Goal: Task Accomplishment & Management: Complete application form

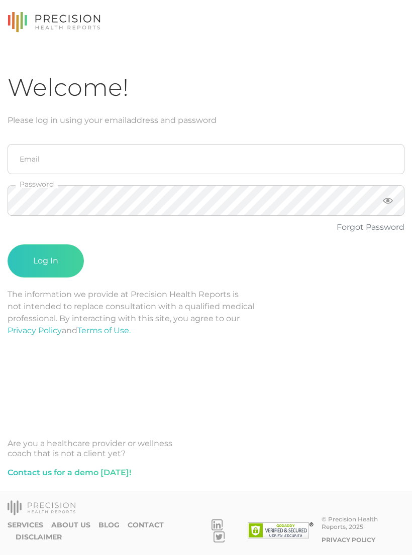
scroll to position [16, 0]
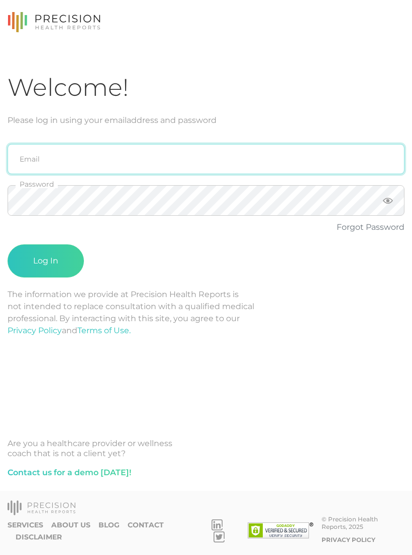
type input "[PERSON_NAME][EMAIL_ADDRESS][PERSON_NAME][DOMAIN_NAME]"
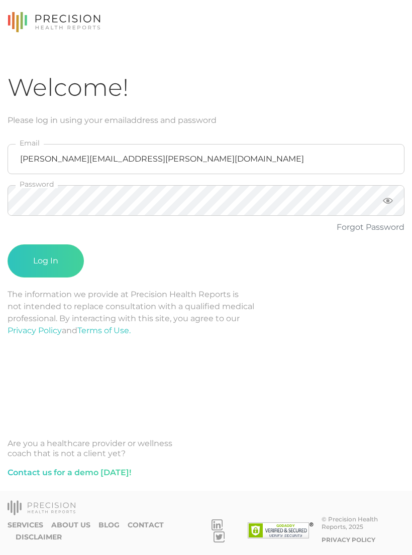
click at [46, 245] on button "Log In" at bounding box center [46, 260] width 76 height 33
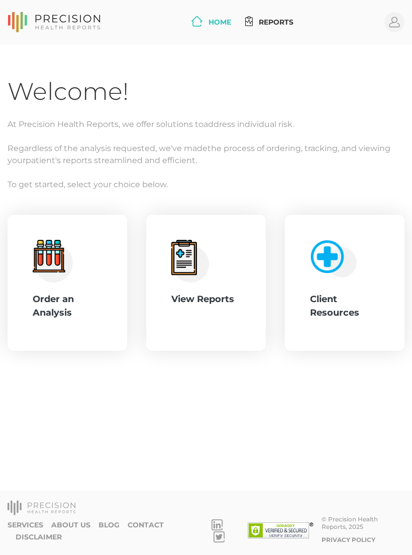
click at [67, 316] on div "Order an Analysis" at bounding box center [67, 306] width 69 height 27
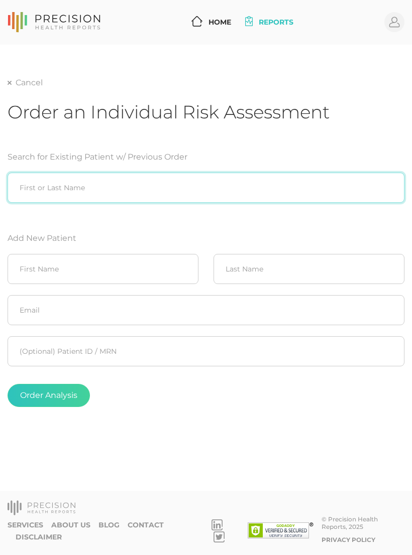
click at [182, 185] on input "search" at bounding box center [206, 188] width 397 height 30
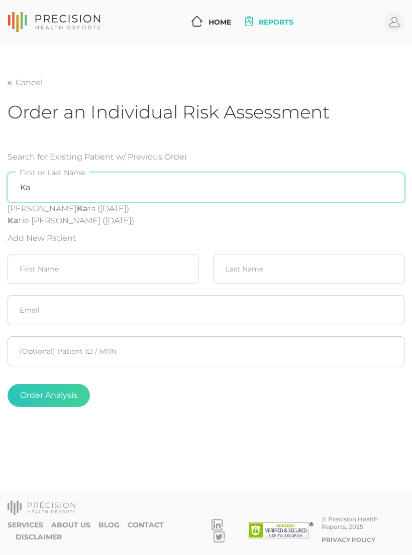
type input "K"
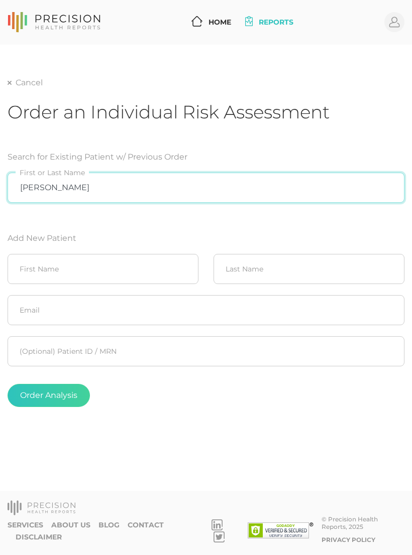
type input "[PERSON_NAME]"
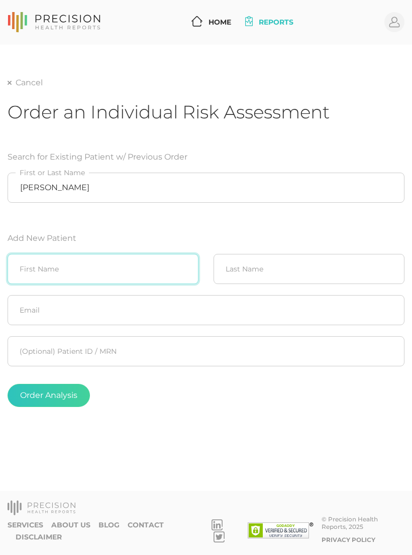
click at [127, 266] on input "text" at bounding box center [103, 269] width 191 height 30
type input "Kathy"
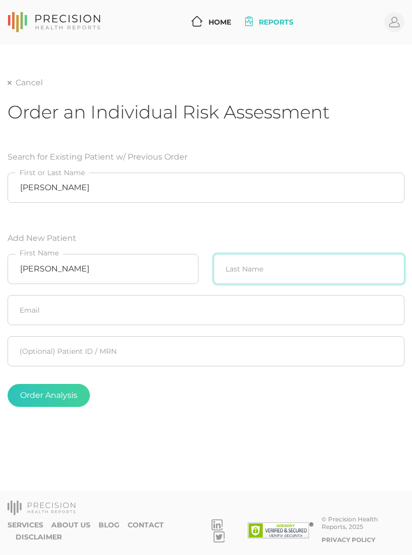
click at [264, 282] on input "text" at bounding box center [308, 269] width 191 height 30
type input "Hoppe"
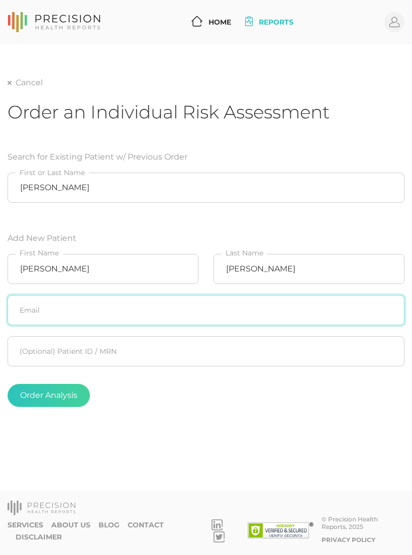
click at [192, 306] on input "text" at bounding box center [206, 310] width 397 height 30
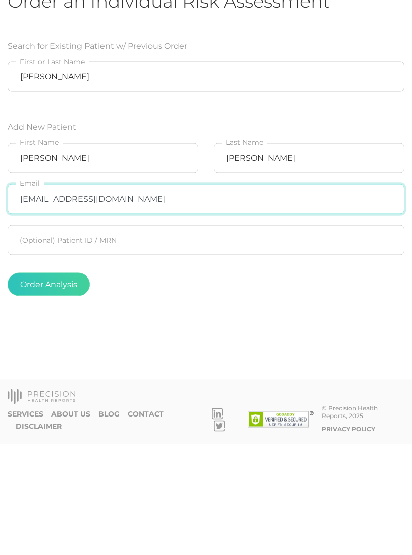
type input "[EMAIL_ADDRESS][DOMAIN_NAME]"
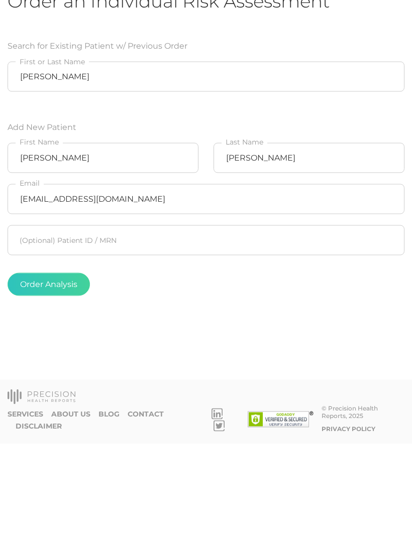
click at [66, 384] on button "Order Analysis" at bounding box center [49, 395] width 82 height 23
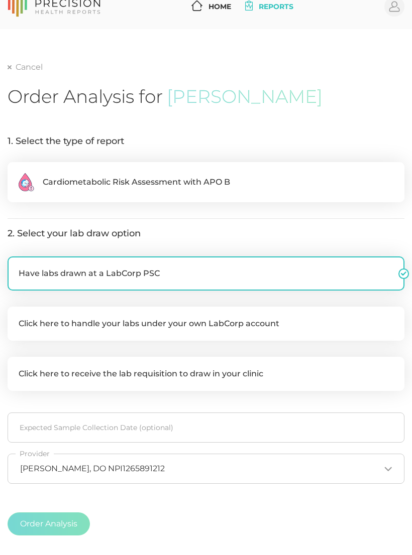
click at [250, 174] on label ".cls-2{fill:#fa759e}.cls-4{fill:#ffd7e5}.cls-8{fill:#3a2c60} Cardiometabolic Ri…" at bounding box center [206, 182] width 397 height 40
click at [16, 172] on input ".cls-2{fill:#fa759e}.cls-4{fill:#ffd7e5}.cls-8{fill:#3a2c60} Cardiometabolic Ri…" at bounding box center [12, 167] width 8 height 10
radio input "true"
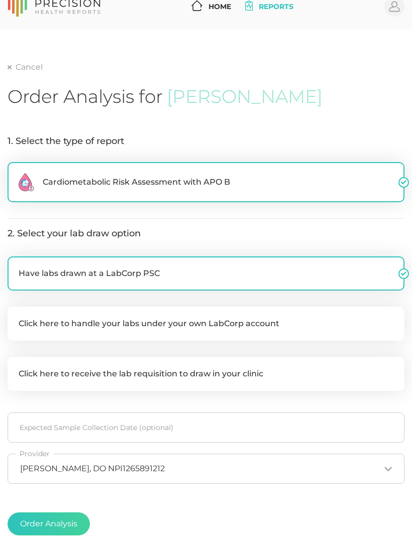
click at [242, 325] on label "Click here to handle your labs under your own LabCorp account" at bounding box center [206, 324] width 397 height 34
click at [16, 317] on input "Click here to handle your labs under your own LabCorp account" at bounding box center [12, 312] width 8 height 10
checkbox input "true"
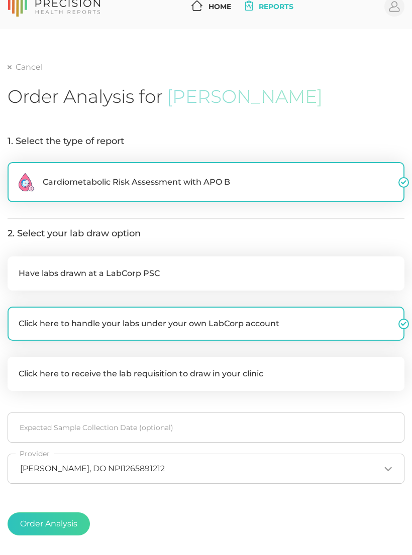
checkbox input "false"
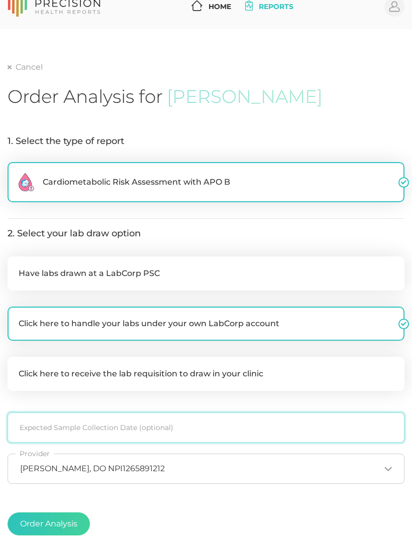
click at [159, 427] on input at bounding box center [206, 428] width 397 height 30
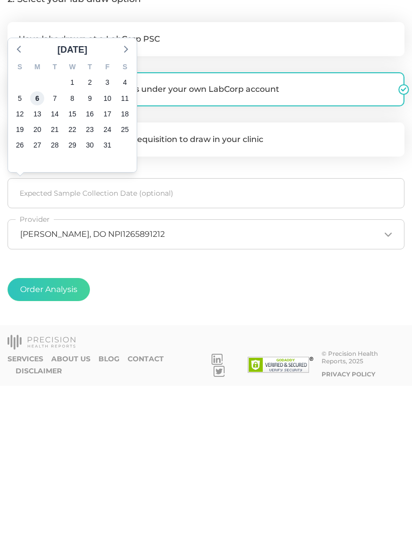
click at [39, 261] on span "6" at bounding box center [37, 268] width 14 height 14
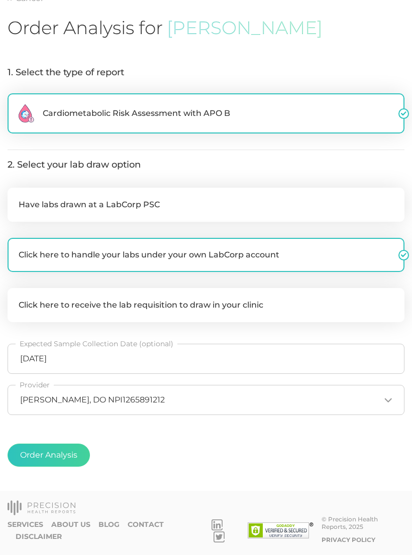
click at [57, 447] on button "Order Analysis" at bounding box center [49, 455] width 82 height 23
radio input "false"
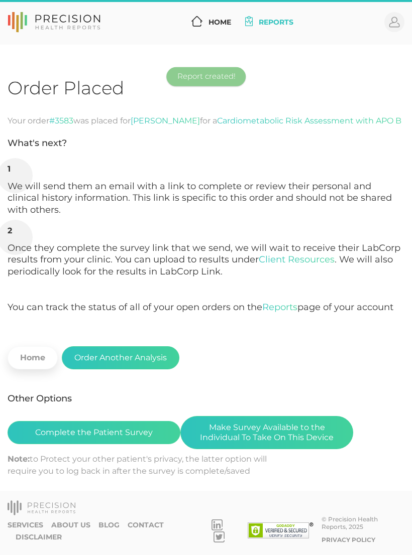
scroll to position [16, 0]
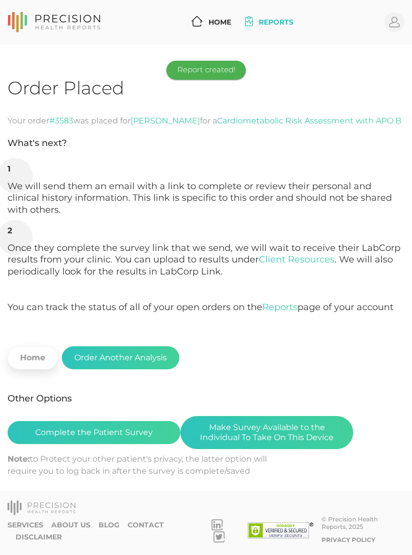
click at [273, 416] on button "Make Survey Available to the Individual To Take On This Device" at bounding box center [266, 432] width 173 height 33
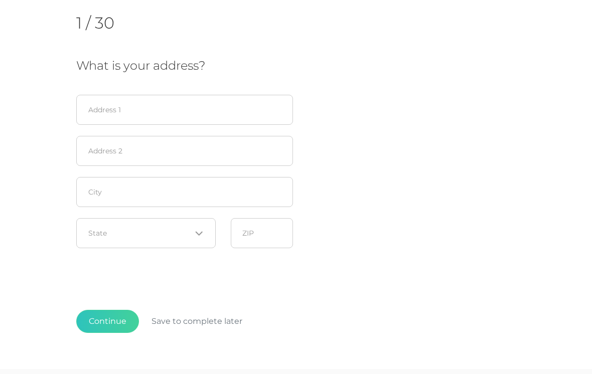
scroll to position [185, 0]
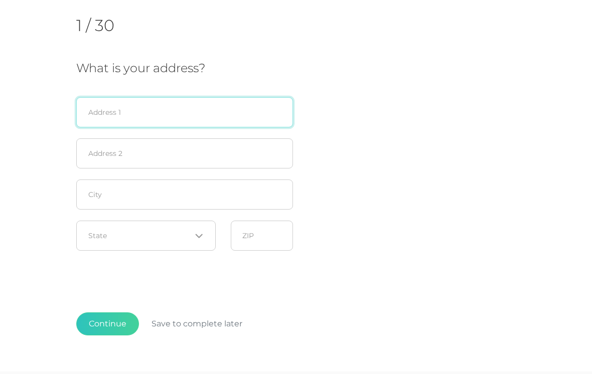
click at [240, 106] on input "text" at bounding box center [184, 112] width 217 height 30
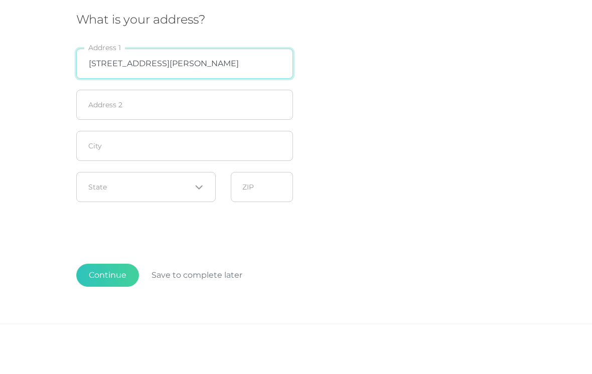
type input "[STREET_ADDRESS][PERSON_NAME]"
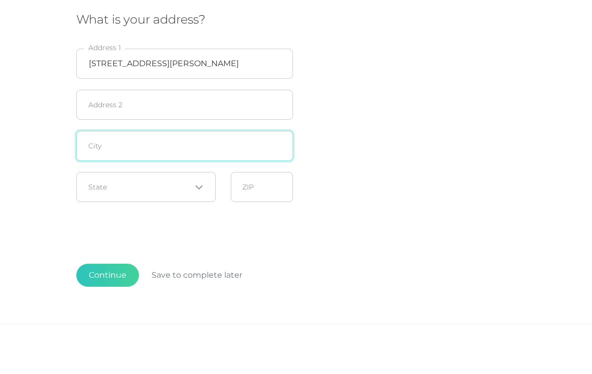
click at [220, 180] on input "text" at bounding box center [184, 195] width 217 height 30
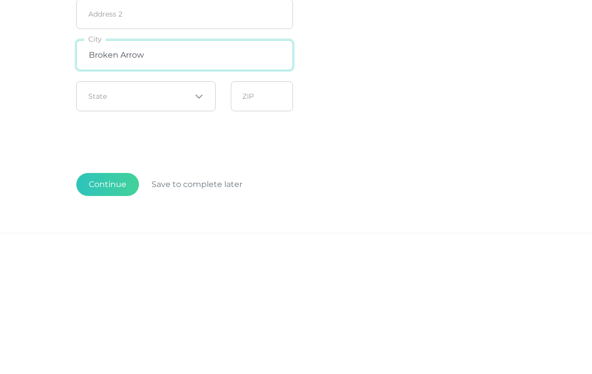
type input "Broken Arrow"
click at [182, 221] on div "Loading..." at bounding box center [146, 236] width 140 height 30
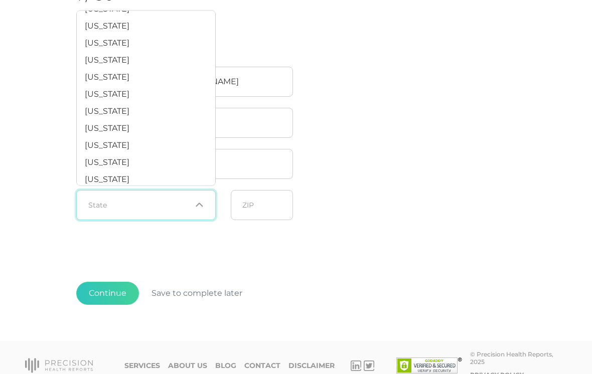
scroll to position [644, 0]
click at [118, 84] on span "[US_STATE]" at bounding box center [107, 79] width 45 height 10
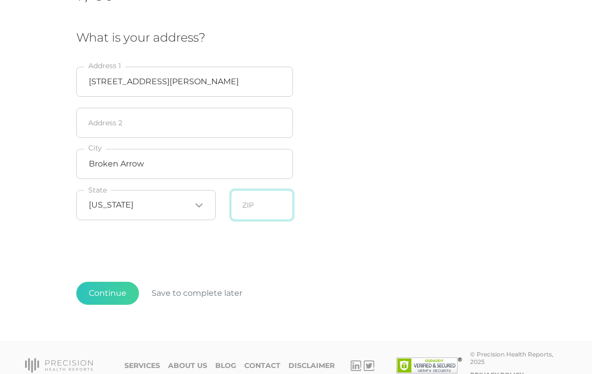
click at [265, 200] on input "text" at bounding box center [262, 205] width 62 height 30
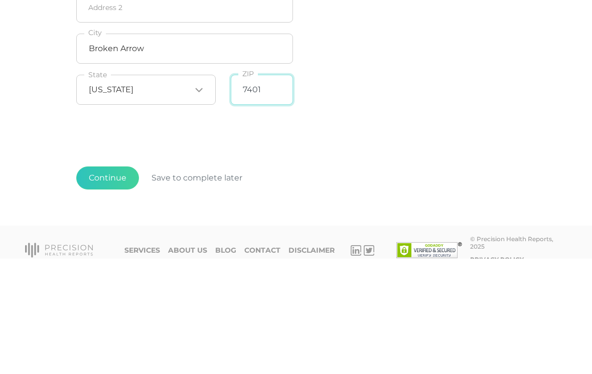
type input "74014"
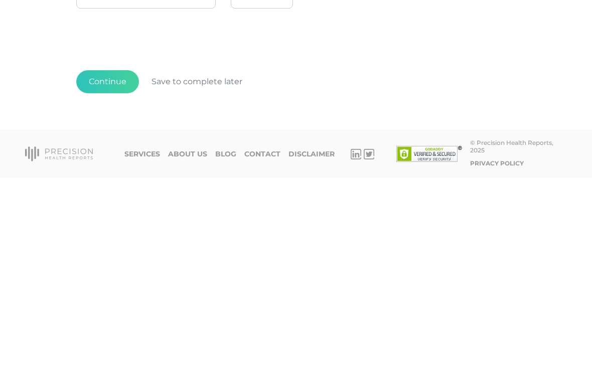
click at [118, 267] on button "Continue" at bounding box center [107, 278] width 63 height 23
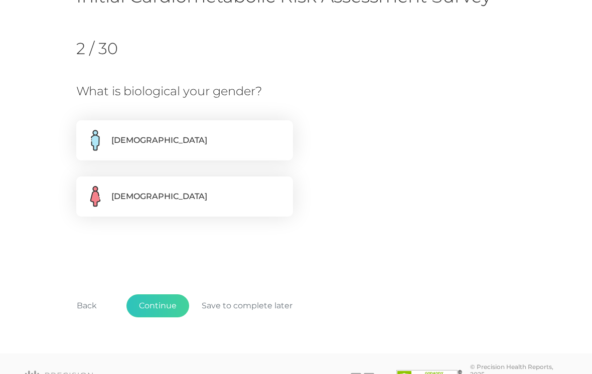
click at [284, 206] on label "[DEMOGRAPHIC_DATA]" at bounding box center [184, 197] width 217 height 40
click at [84, 187] on input "[DEMOGRAPHIC_DATA]" at bounding box center [80, 182] width 8 height 10
radio input "true"
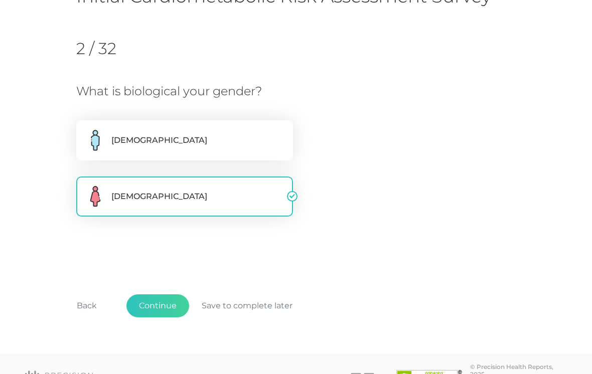
click at [175, 306] on button "Continue" at bounding box center [158, 306] width 63 height 23
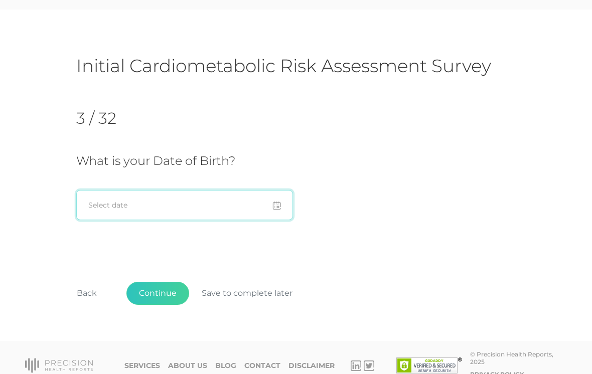
click at [240, 209] on input at bounding box center [184, 205] width 217 height 30
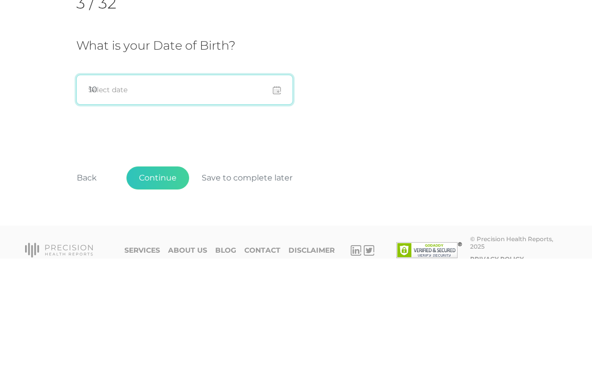
type input "1"
click at [176, 190] on input at bounding box center [184, 205] width 217 height 30
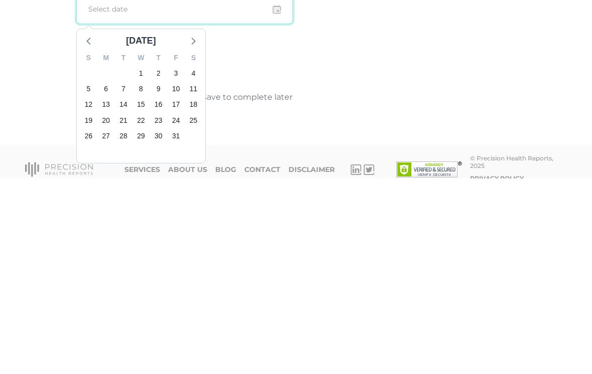
scroll to position [38, 0]
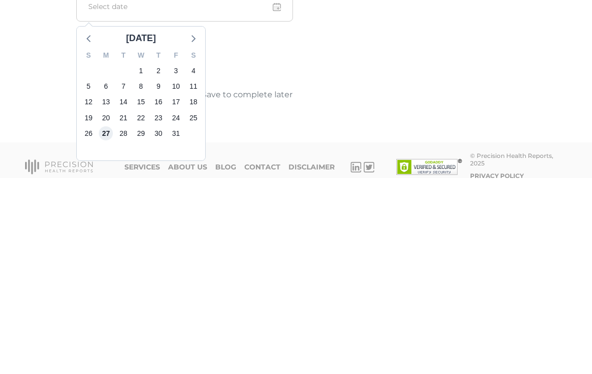
click at [110, 323] on span "27" at bounding box center [106, 330] width 14 height 14
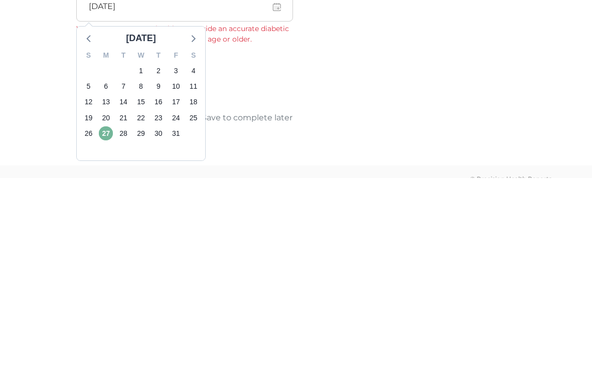
scroll to position [35, 0]
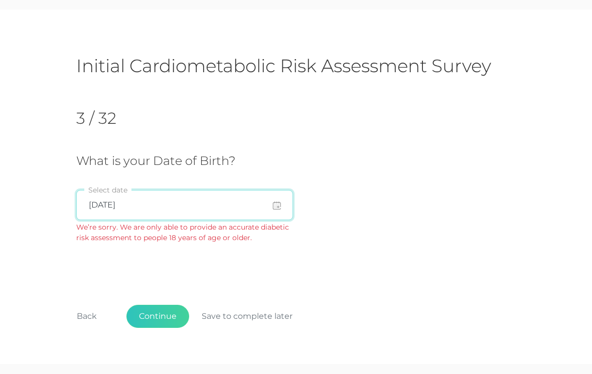
click at [151, 203] on input "[DATE]" at bounding box center [184, 205] width 217 height 30
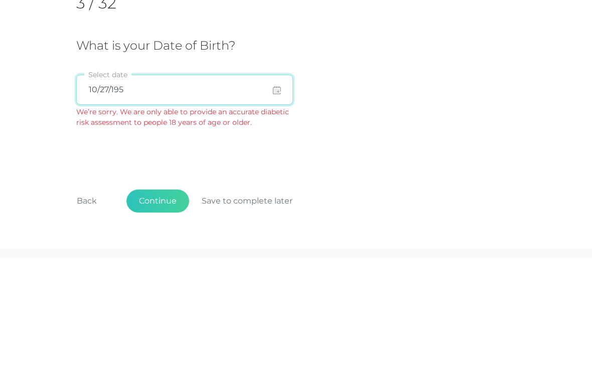
type input "[DATE]"
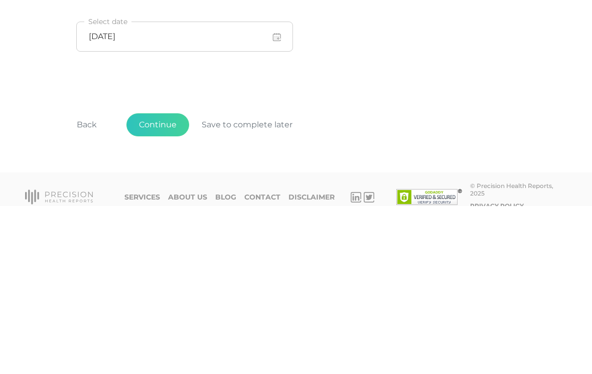
click at [162, 282] on button "Continue" at bounding box center [158, 293] width 63 height 23
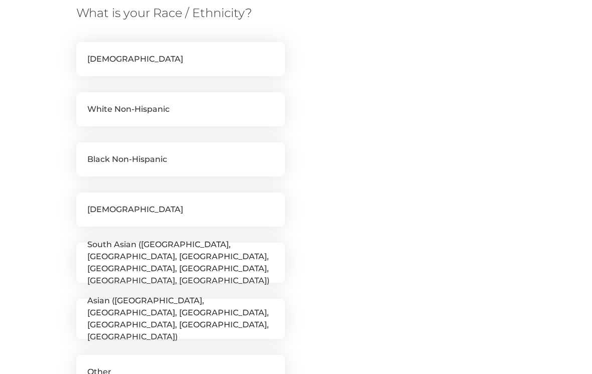
scroll to position [183, 0]
click at [236, 117] on label "White Non-Hispanic" at bounding box center [180, 109] width 209 height 34
click at [84, 102] on input "White Non-Hispanic" at bounding box center [80, 97] width 8 height 10
checkbox input "true"
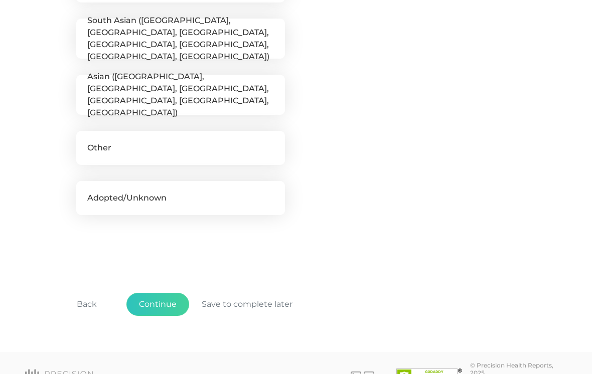
click at [166, 304] on button "Continue" at bounding box center [158, 304] width 63 height 23
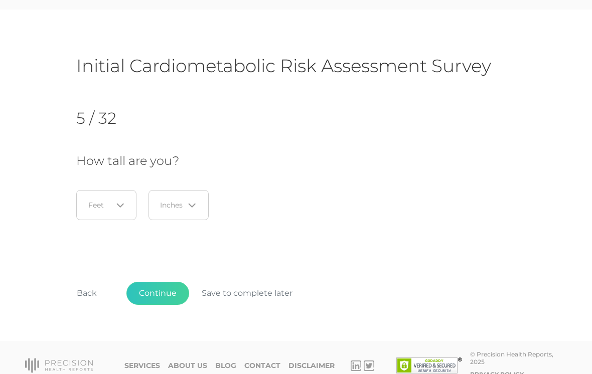
click at [117, 204] on icon "Search for option" at bounding box center [120, 205] width 6 height 3
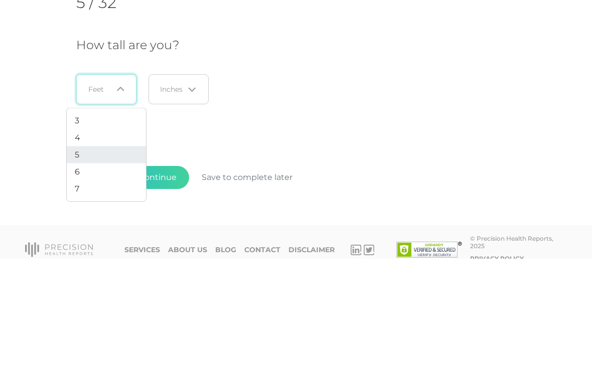
click at [80, 262] on li "5" at bounding box center [106, 270] width 79 height 17
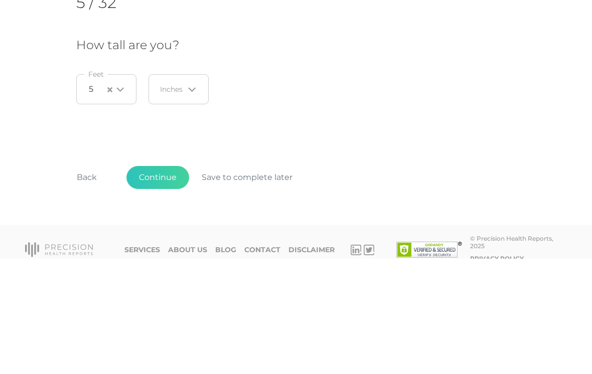
click at [183, 200] on input "Search for option" at bounding box center [173, 205] width 24 height 10
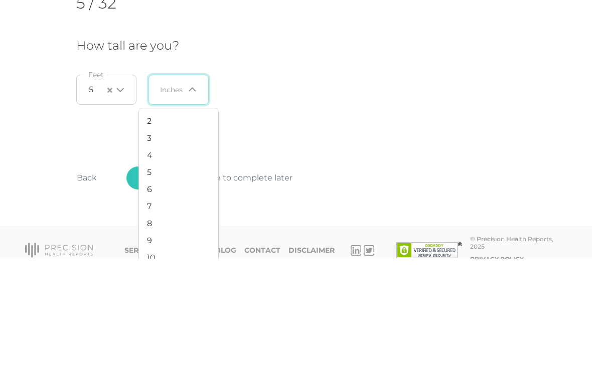
scroll to position [33, 0]
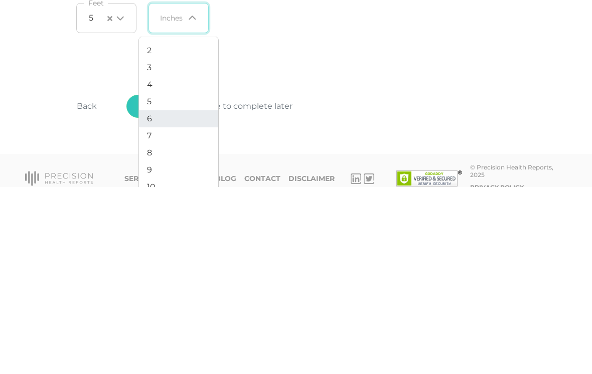
click at [155, 298] on li "6" at bounding box center [178, 306] width 79 height 17
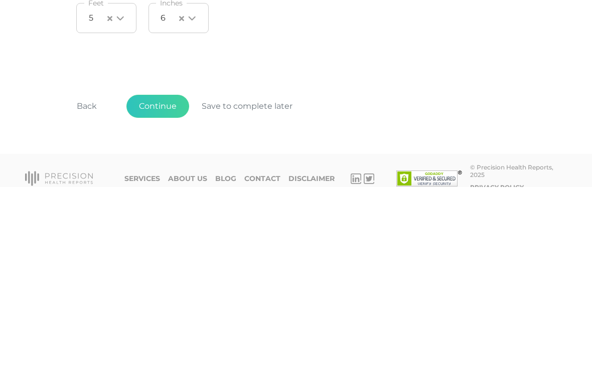
click at [170, 282] on button "Continue" at bounding box center [158, 293] width 63 height 23
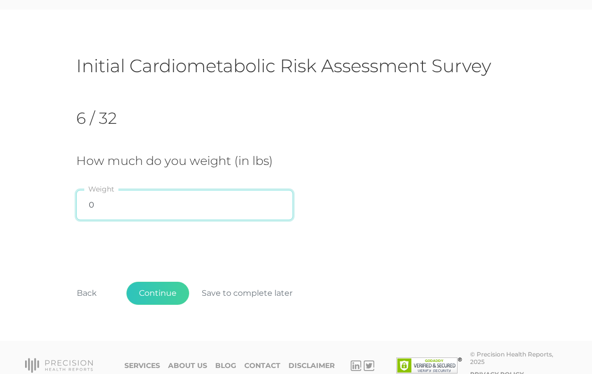
click at [160, 199] on input "0" at bounding box center [184, 205] width 217 height 30
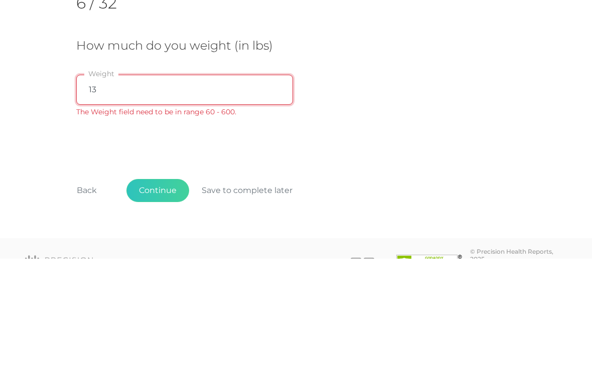
type input "130"
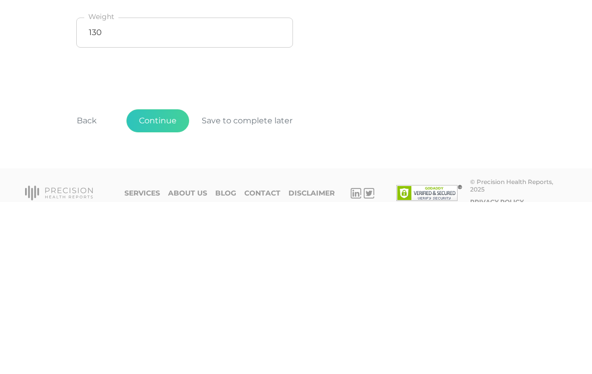
click at [170, 282] on button "Continue" at bounding box center [158, 293] width 63 height 23
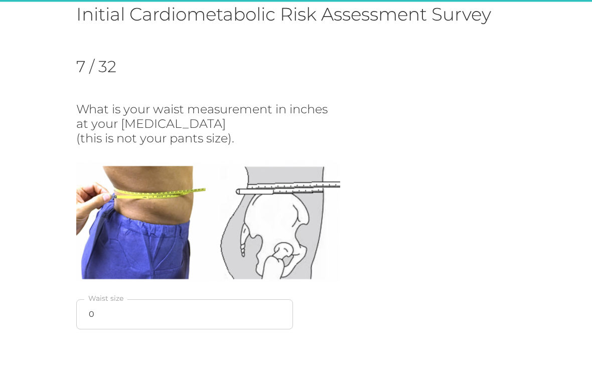
scroll to position [87, 0]
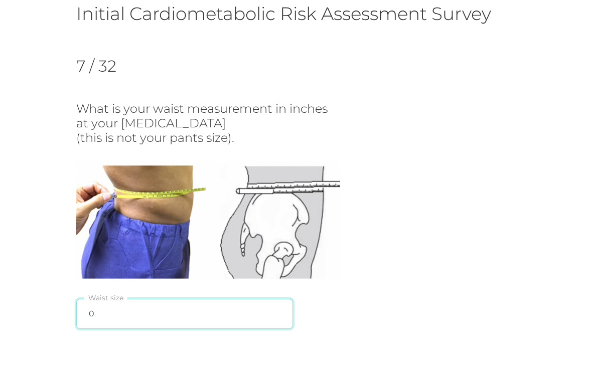
click at [183, 312] on input "0" at bounding box center [184, 314] width 217 height 30
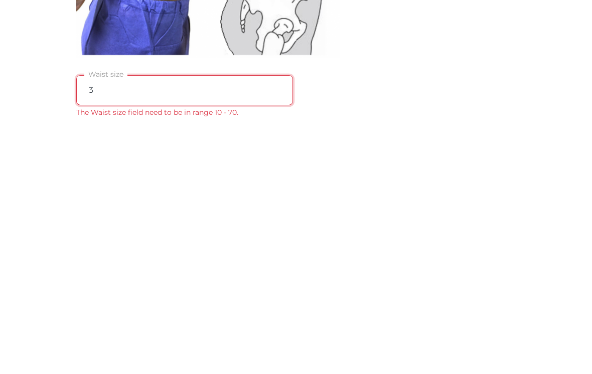
type input "32"
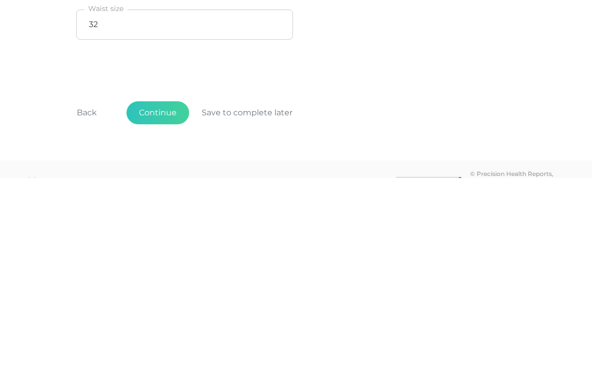
click at [165, 298] on button "Continue" at bounding box center [158, 309] width 63 height 23
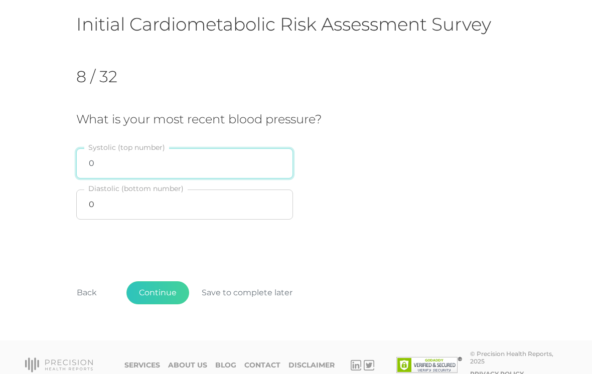
click at [257, 164] on input "0" at bounding box center [184, 164] width 217 height 30
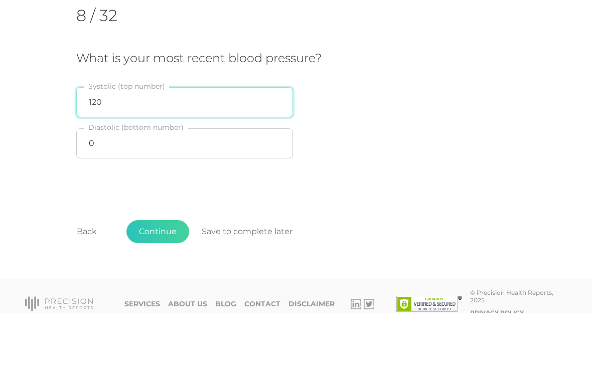
type input "120"
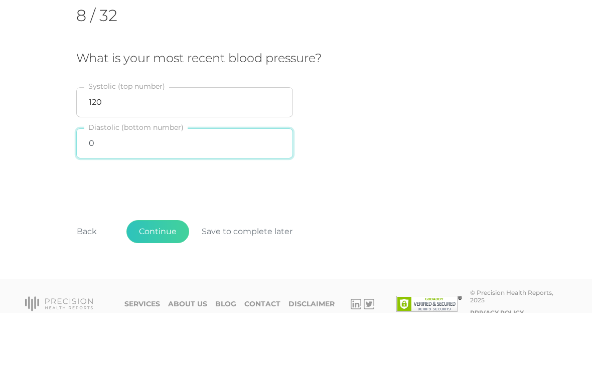
click at [123, 190] on input "0" at bounding box center [184, 205] width 217 height 30
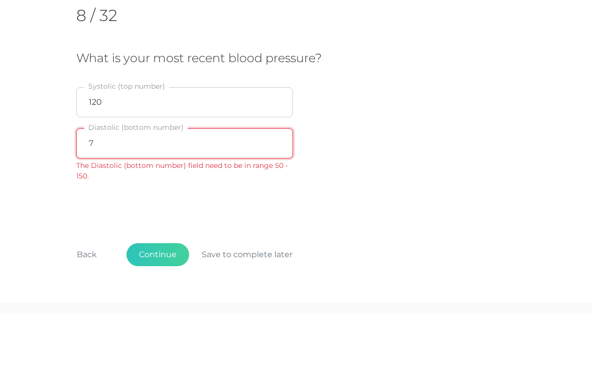
type input "70"
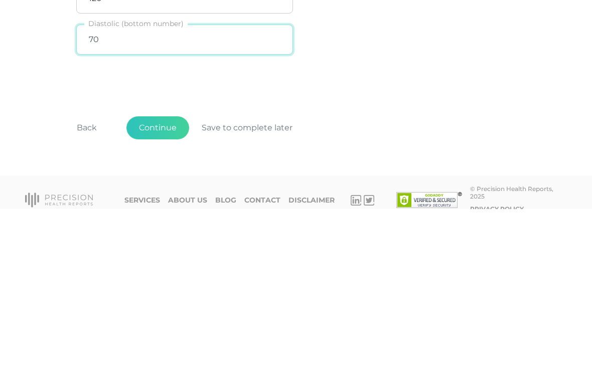
click at [164, 282] on button "Continue" at bounding box center [158, 293] width 63 height 23
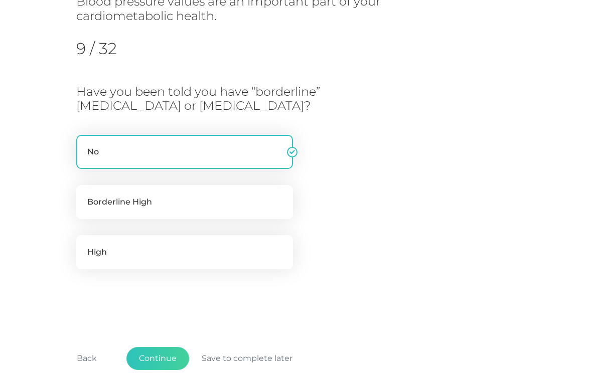
scroll to position [134, 0]
click at [233, 148] on label "No" at bounding box center [184, 152] width 217 height 34
click at [84, 145] on input "No" at bounding box center [80, 140] width 8 height 10
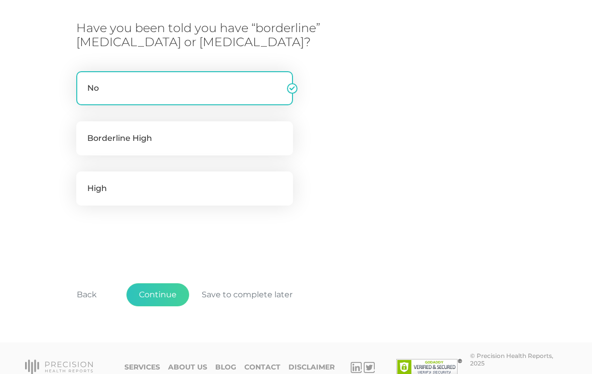
click at [163, 293] on button "Continue" at bounding box center [158, 295] width 63 height 23
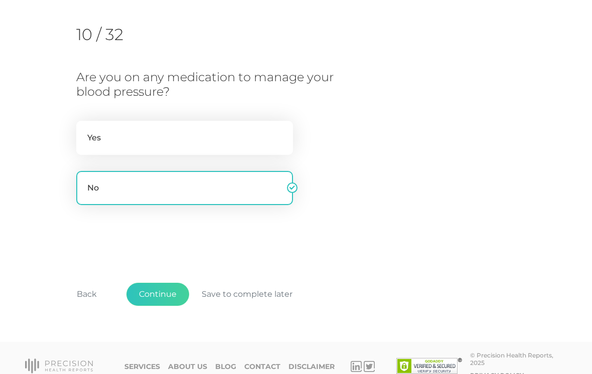
click at [171, 291] on button "Continue" at bounding box center [158, 294] width 63 height 23
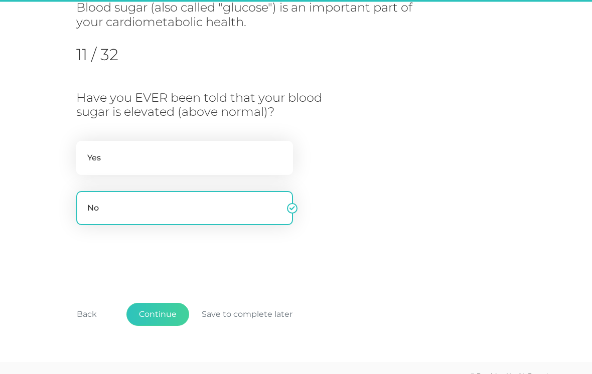
scroll to position [128, 0]
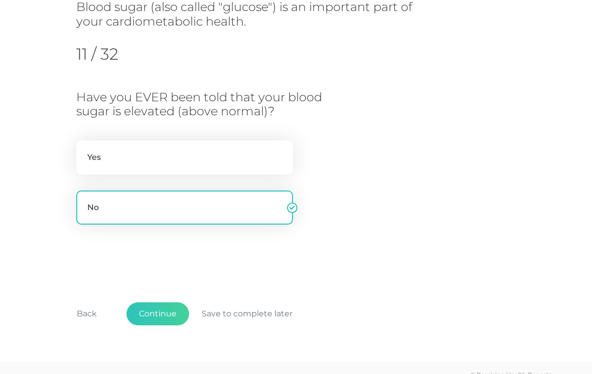
click at [163, 314] on button "Continue" at bounding box center [158, 314] width 63 height 23
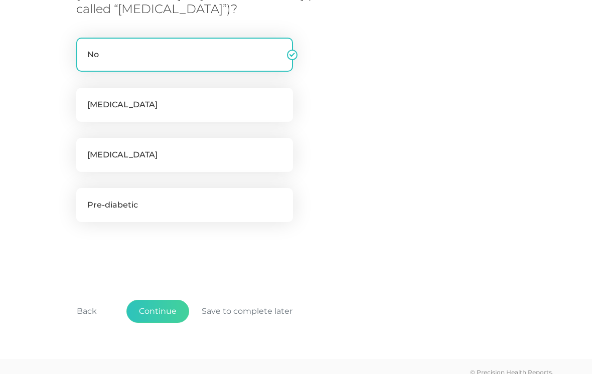
click at [164, 308] on button "Continue" at bounding box center [158, 311] width 63 height 23
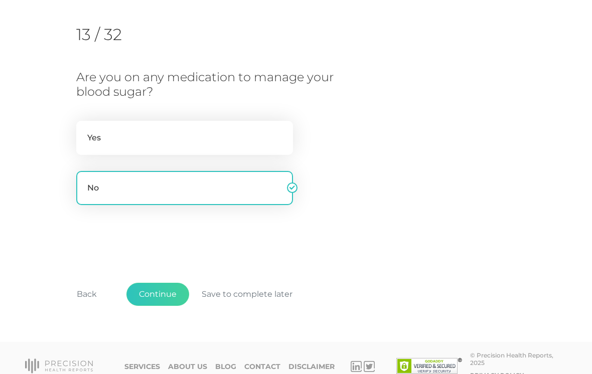
click at [176, 296] on button "Continue" at bounding box center [158, 294] width 63 height 23
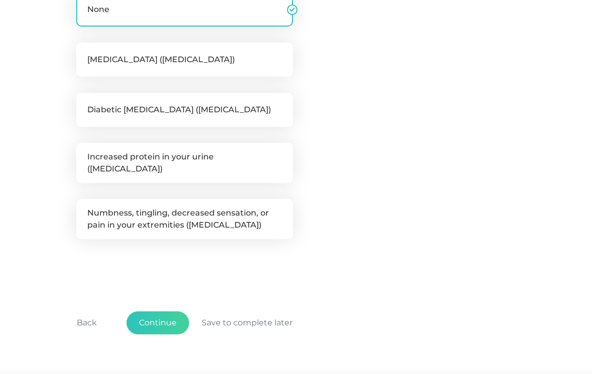
scroll to position [257, 0]
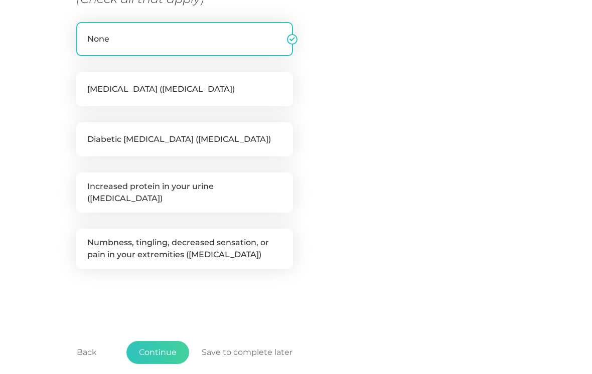
click at [257, 245] on label "Numbness, tingling, decreased sensation, or pain in your extremities ([MEDICAL_…" at bounding box center [184, 249] width 217 height 40
click at [84, 239] on input "Numbness, tingling, decreased sensation, or pain in your extremities ([MEDICAL_…" at bounding box center [80, 234] width 8 height 10
checkbox input "true"
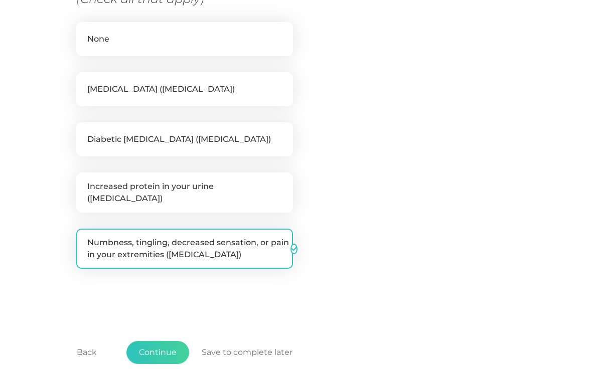
checkbox input "false"
click at [169, 344] on button "Continue" at bounding box center [158, 352] width 63 height 23
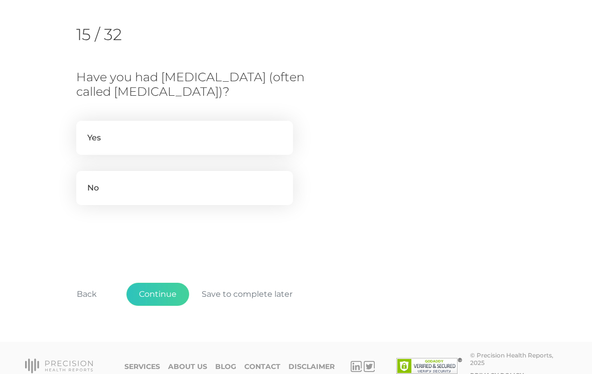
click at [250, 188] on label "No" at bounding box center [184, 188] width 217 height 34
click at [84, 181] on input "No" at bounding box center [80, 176] width 8 height 10
radio input "true"
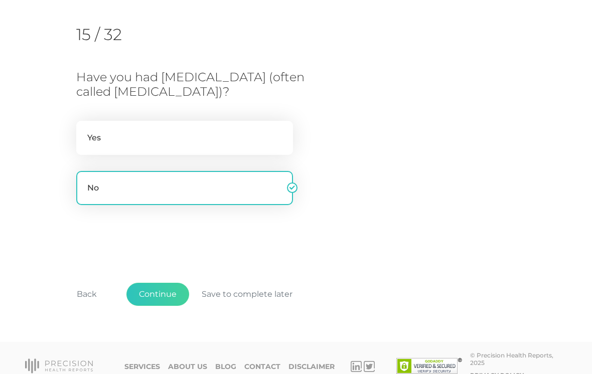
click at [169, 297] on button "Continue" at bounding box center [158, 294] width 63 height 23
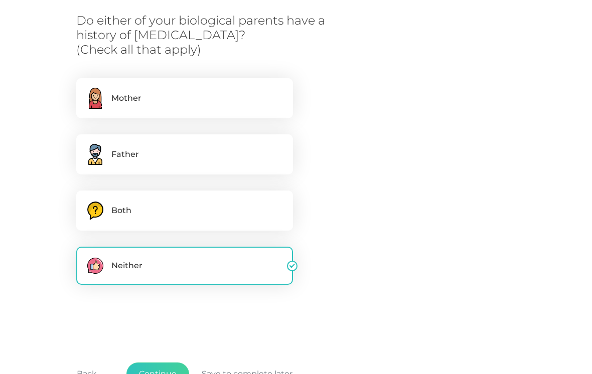
scroll to position [174, 0]
click at [163, 372] on button "Continue" at bounding box center [158, 375] width 63 height 23
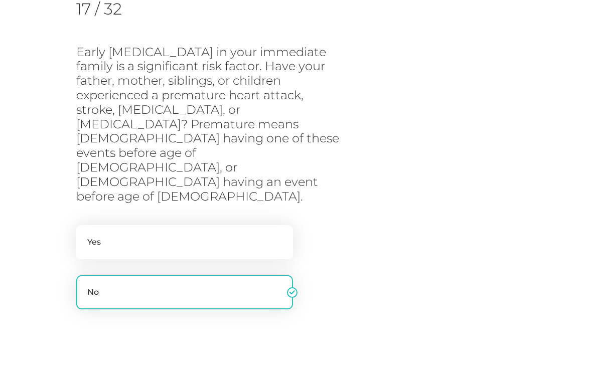
scroll to position [173, 0]
click at [235, 225] on label "Yes" at bounding box center [184, 242] width 217 height 34
click at [84, 225] on input "Yes" at bounding box center [80, 230] width 8 height 10
radio input "true"
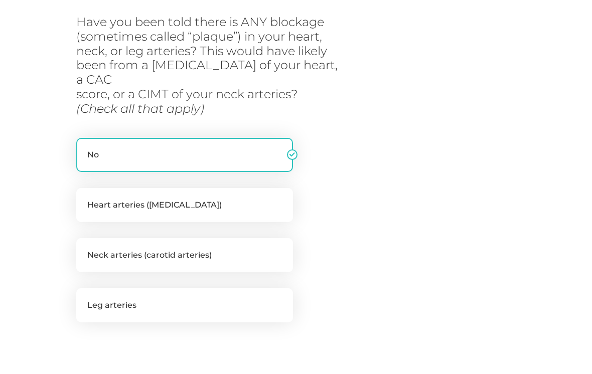
scroll to position [175, 0]
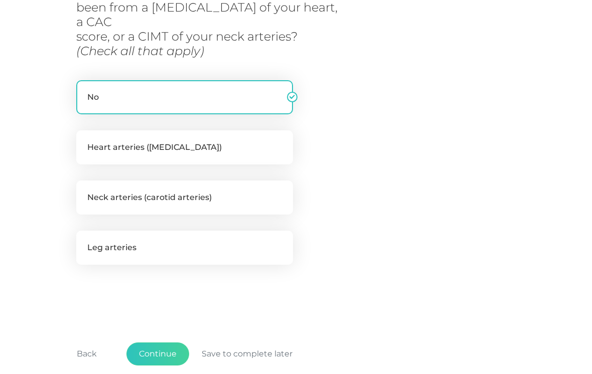
click at [168, 343] on button "Continue" at bounding box center [158, 354] width 63 height 23
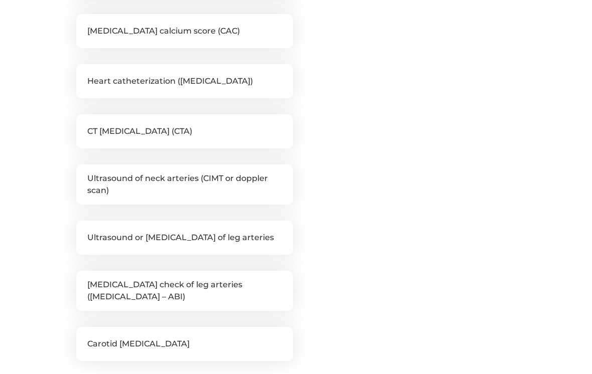
scroll to position [288, 0]
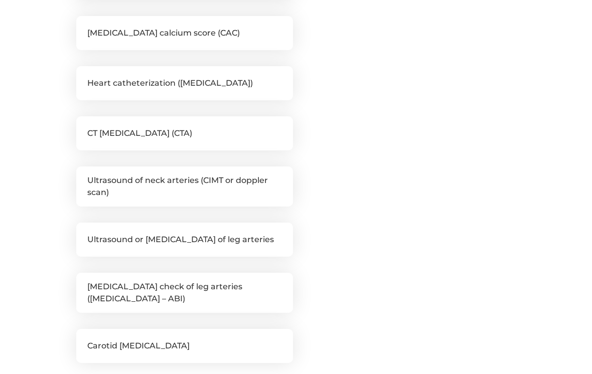
click at [166, 41] on label "[MEDICAL_DATA] calcium score (CAC)" at bounding box center [184, 33] width 217 height 34
click at [84, 26] on input "[MEDICAL_DATA] calcium score (CAC)" at bounding box center [80, 21] width 8 height 10
checkbox input "true"
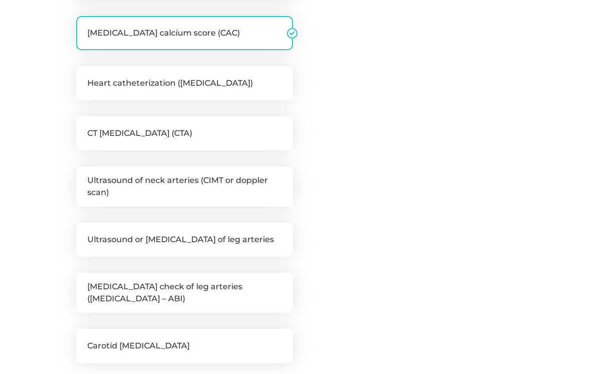
checkbox input "false"
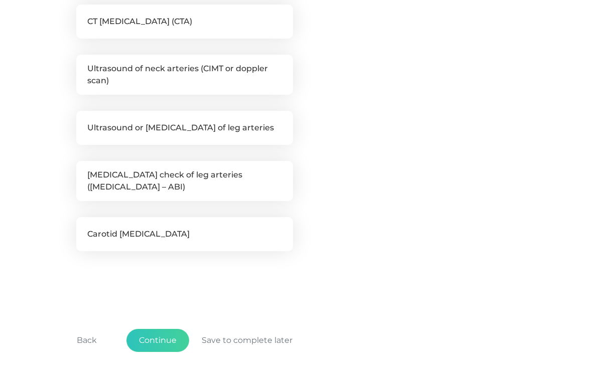
scroll to position [401, 0]
click at [160, 369] on div "Back Continue Save to complete later" at bounding box center [296, 346] width 440 height 74
click at [161, 340] on button "Continue" at bounding box center [158, 340] width 63 height 23
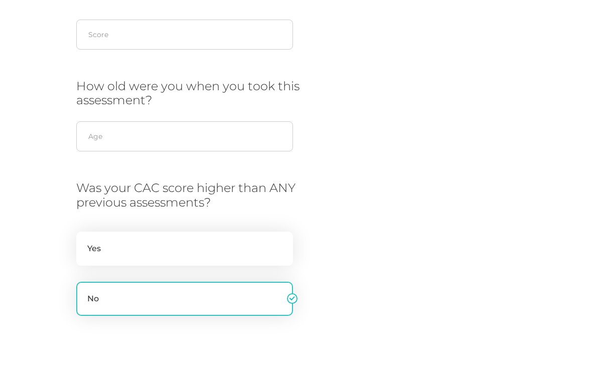
scroll to position [220, 0]
click at [157, 140] on input "text" at bounding box center [184, 136] width 217 height 30
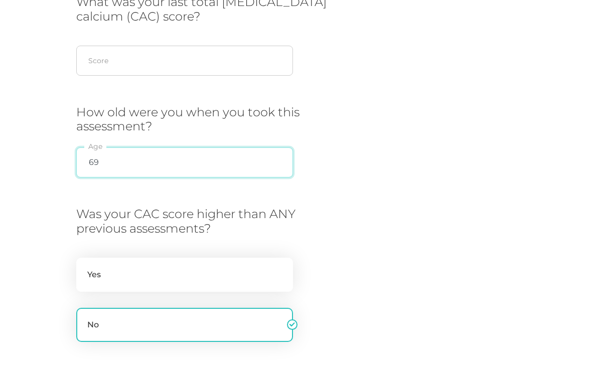
scroll to position [187, 0]
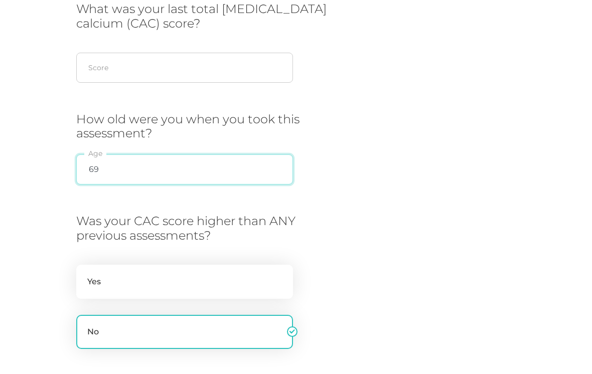
type input "69"
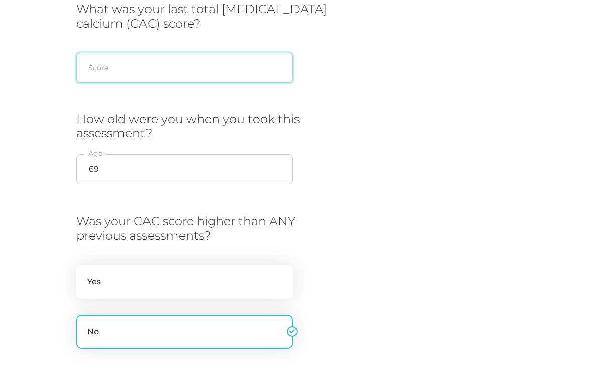
click at [159, 65] on input "text" at bounding box center [184, 68] width 217 height 30
type input "30"
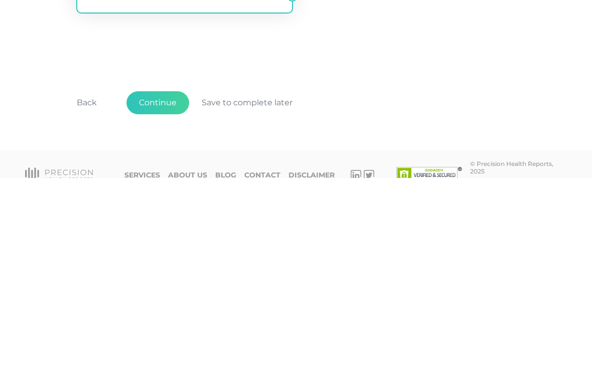
scroll to position [346, 0]
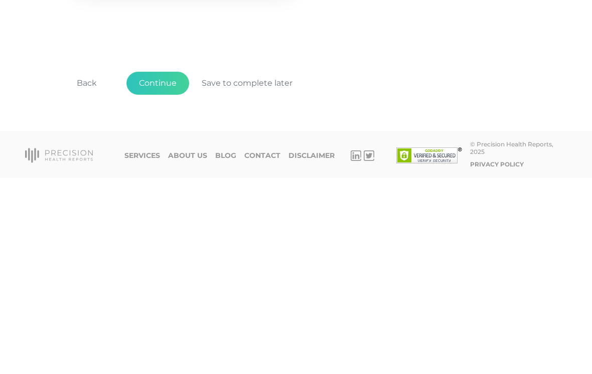
click at [159, 268] on button "Continue" at bounding box center [158, 279] width 63 height 23
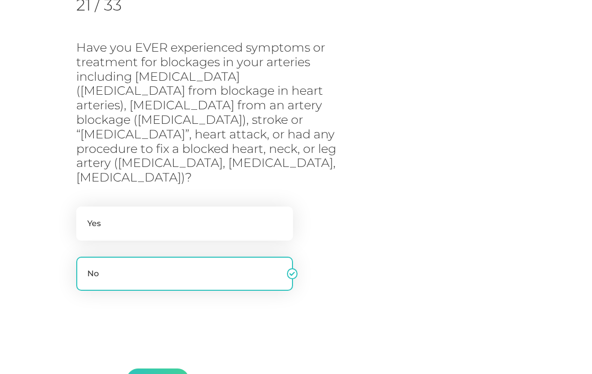
scroll to position [153, 0]
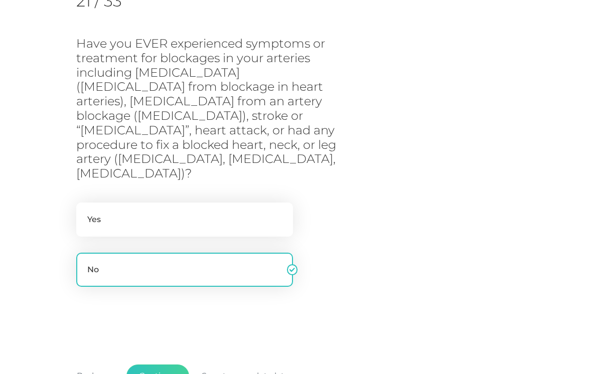
click at [170, 365] on button "Continue" at bounding box center [158, 376] width 63 height 23
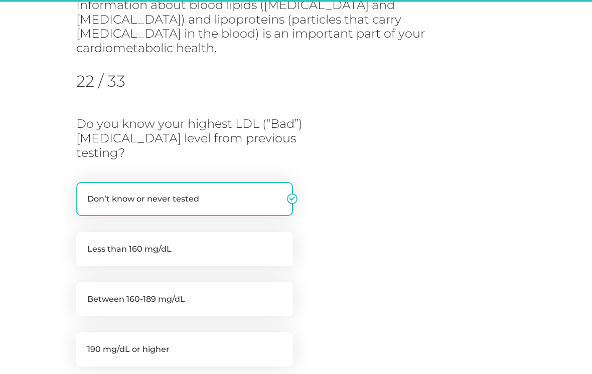
scroll to position [128, 0]
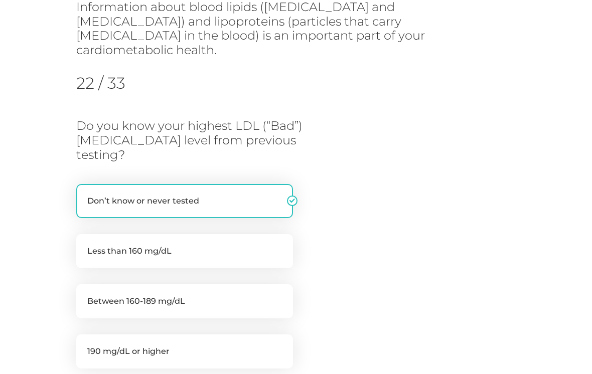
click at [245, 285] on label "Between 160-189 mg/dL" at bounding box center [184, 302] width 217 height 34
click at [84, 285] on input "Between 160-189 mg/dL" at bounding box center [80, 290] width 8 height 10
radio input "true"
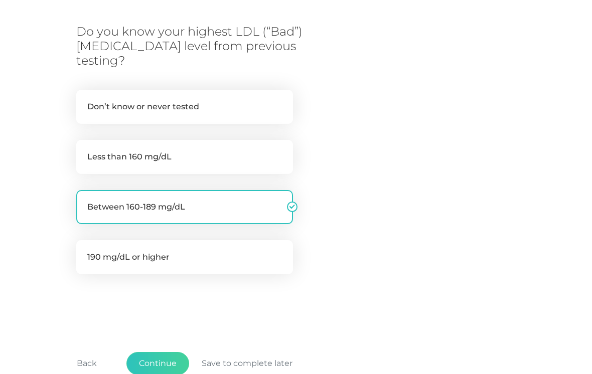
click at [159, 353] on button "Continue" at bounding box center [158, 364] width 63 height 23
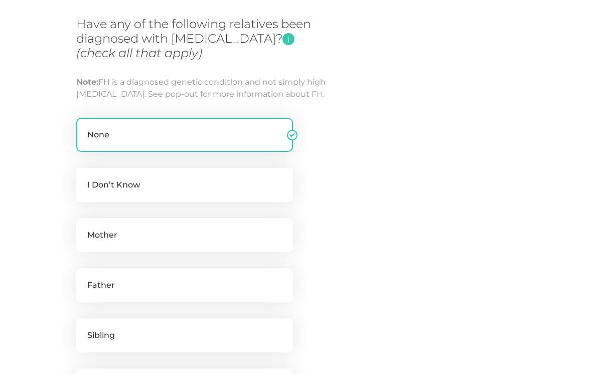
click at [148, 194] on label "I Don’t Know" at bounding box center [184, 185] width 217 height 34
click at [84, 178] on input "I Don’t Know" at bounding box center [80, 173] width 8 height 10
checkbox input "true"
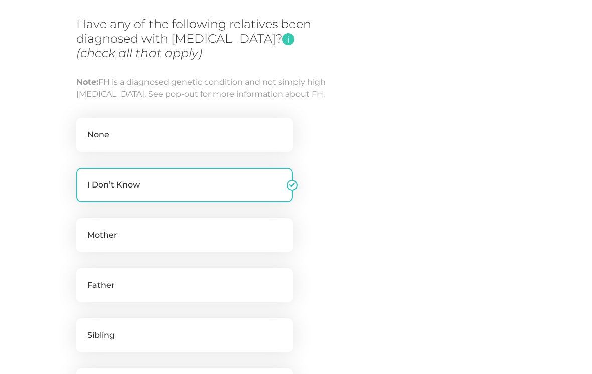
checkbox input "false"
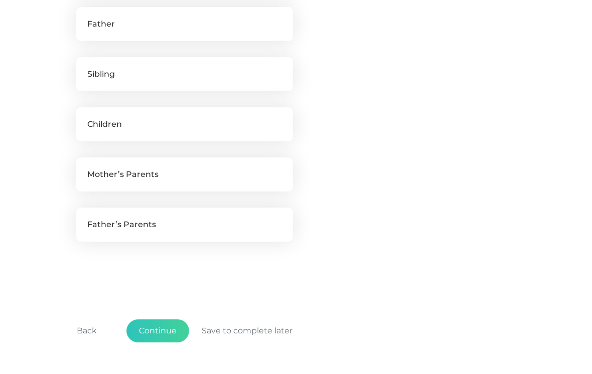
click at [164, 340] on button "Continue" at bounding box center [158, 331] width 63 height 23
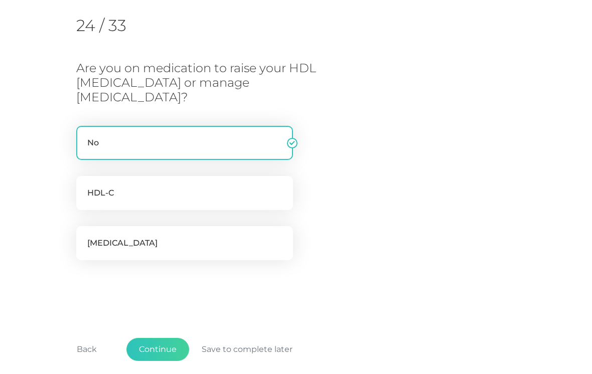
click at [165, 338] on button "Continue" at bounding box center [158, 349] width 63 height 23
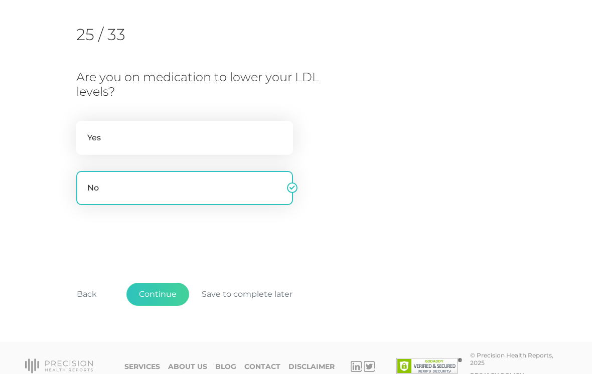
click at [168, 291] on button "Continue" at bounding box center [158, 294] width 63 height 23
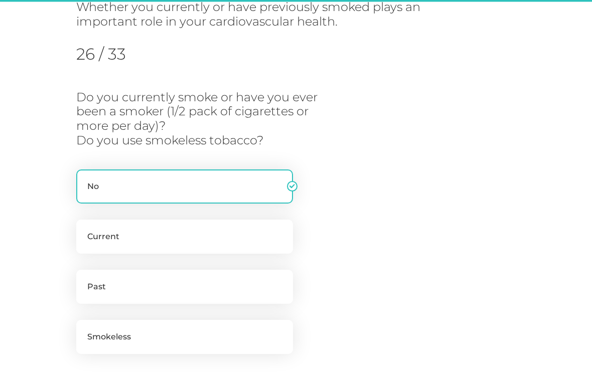
scroll to position [128, 0]
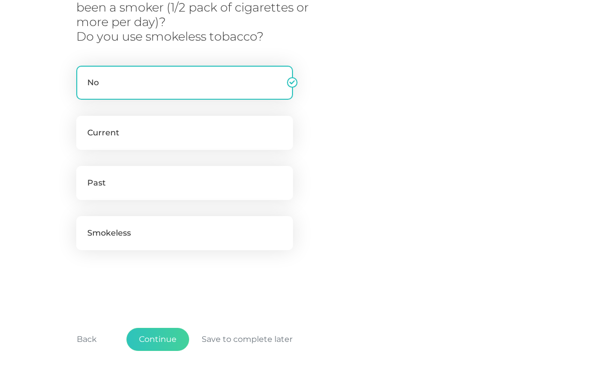
click at [165, 332] on button "Continue" at bounding box center [158, 340] width 63 height 23
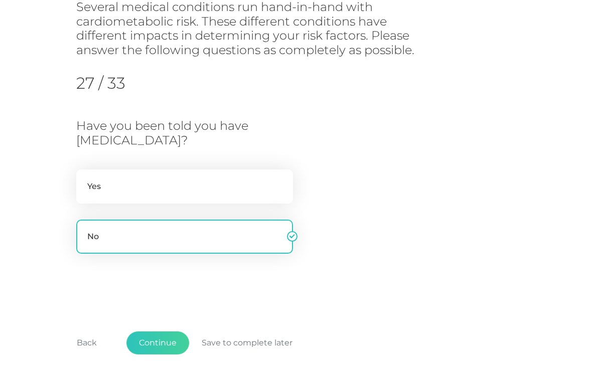
click at [169, 337] on button "Continue" at bounding box center [158, 343] width 63 height 23
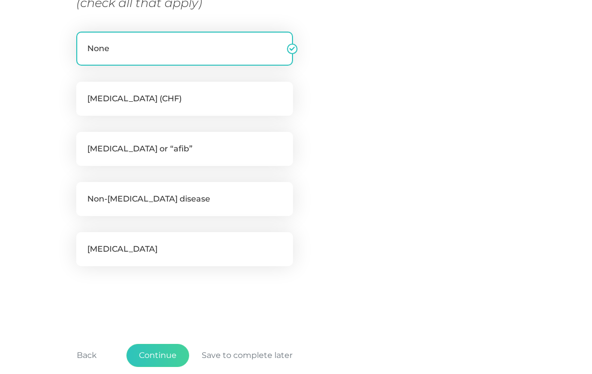
scroll to position [224, 0]
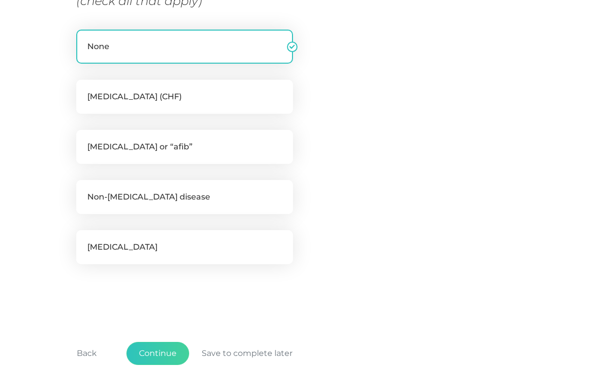
click at [172, 353] on button "Continue" at bounding box center [158, 353] width 63 height 23
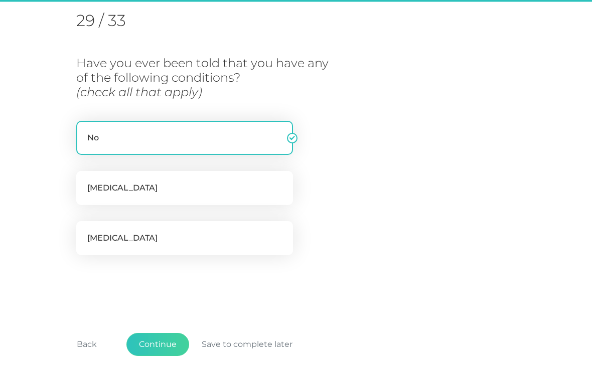
scroll to position [128, 0]
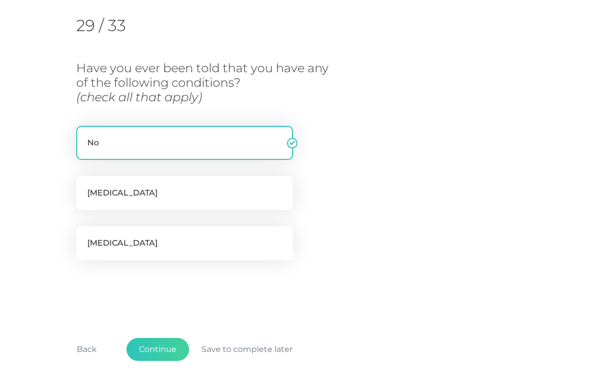
click at [229, 246] on label "[MEDICAL_DATA]" at bounding box center [184, 243] width 217 height 34
click at [84, 236] on input "[MEDICAL_DATA]" at bounding box center [80, 231] width 8 height 10
checkbox input "true"
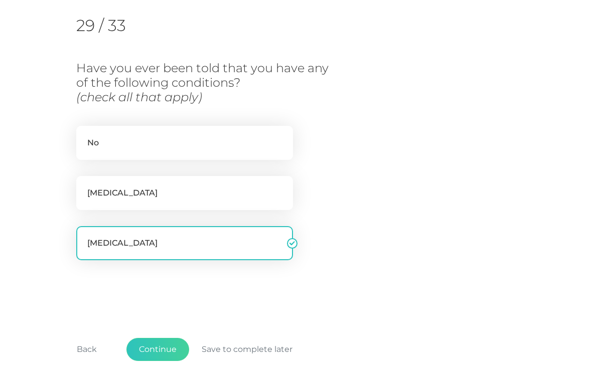
checkbox input "false"
click at [169, 343] on button "Continue" at bounding box center [158, 349] width 63 height 23
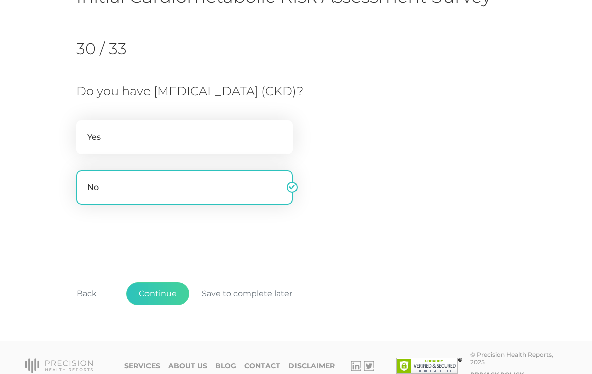
click at [173, 298] on button "Continue" at bounding box center [158, 294] width 63 height 23
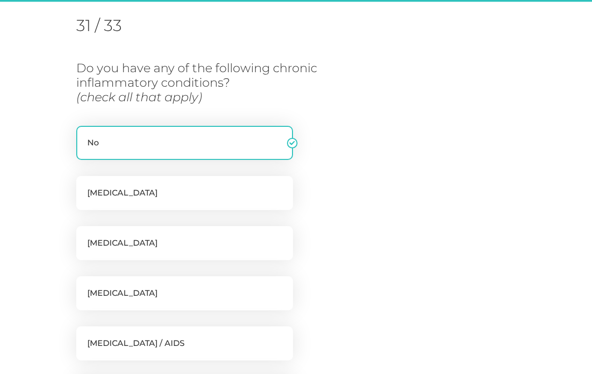
scroll to position [128, 0]
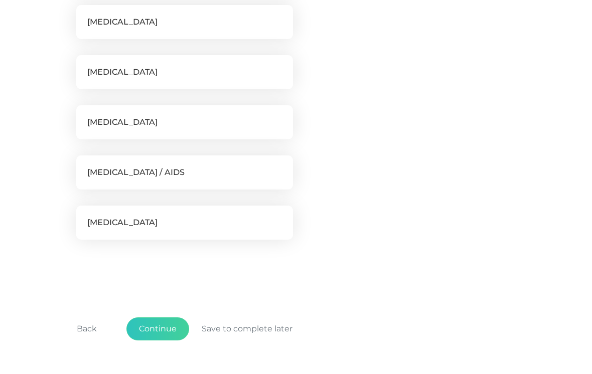
click at [157, 331] on button "Continue" at bounding box center [158, 329] width 63 height 23
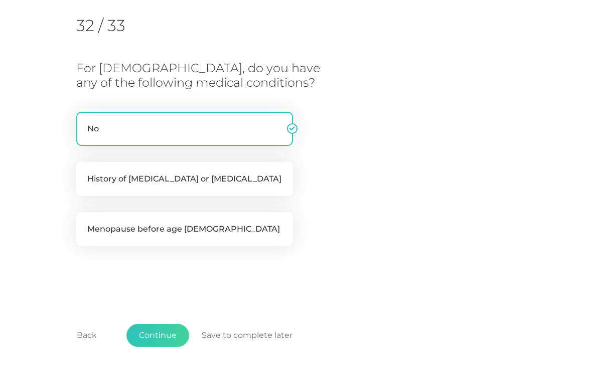
click at [242, 229] on label "Menopause before age [DEMOGRAPHIC_DATA]" at bounding box center [184, 229] width 217 height 34
click at [84, 222] on input "Menopause before age [DEMOGRAPHIC_DATA]" at bounding box center [80, 217] width 8 height 10
checkbox input "true"
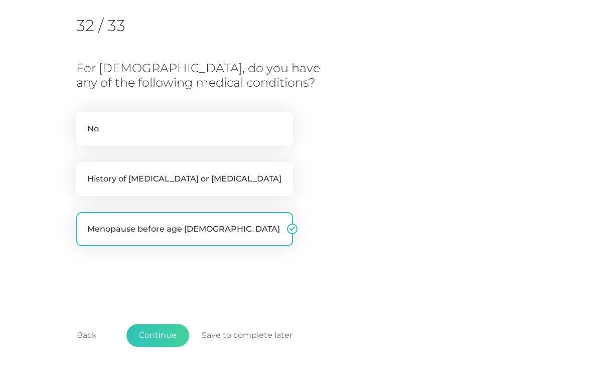
checkbox input "false"
click at [167, 339] on button "Continue" at bounding box center [158, 335] width 63 height 23
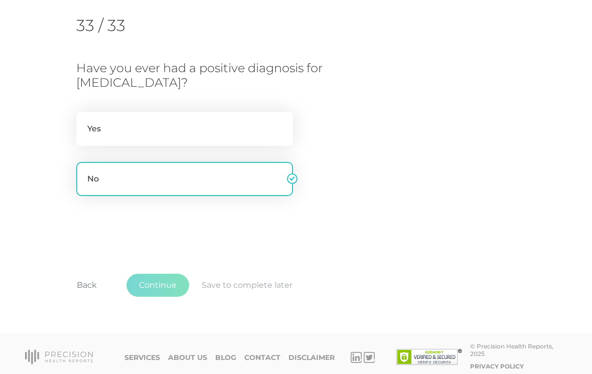
scroll to position [119, 0]
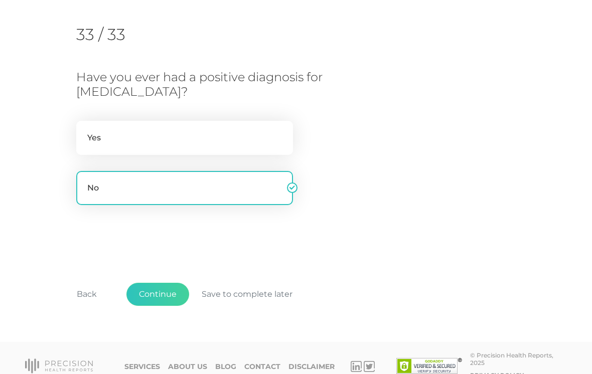
click at [225, 145] on label "Yes" at bounding box center [184, 138] width 217 height 34
click at [84, 131] on input "Yes" at bounding box center [80, 126] width 8 height 10
radio input "true"
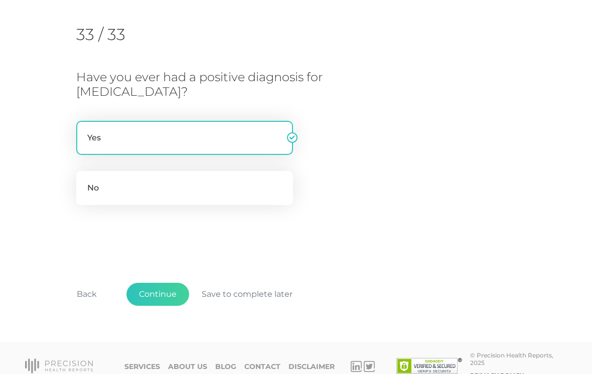
click at [169, 294] on button "Continue" at bounding box center [158, 294] width 63 height 23
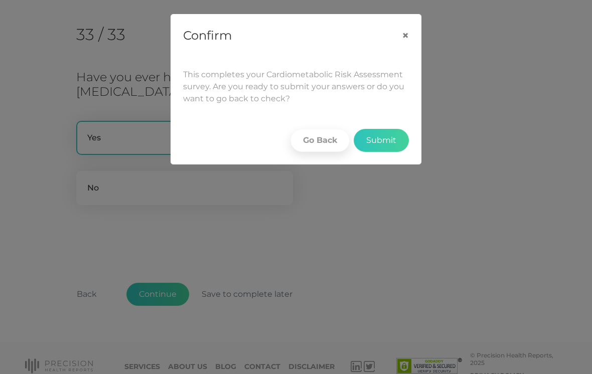
click at [380, 146] on button "Submit" at bounding box center [381, 140] width 55 height 23
